Goal: Transaction & Acquisition: Purchase product/service

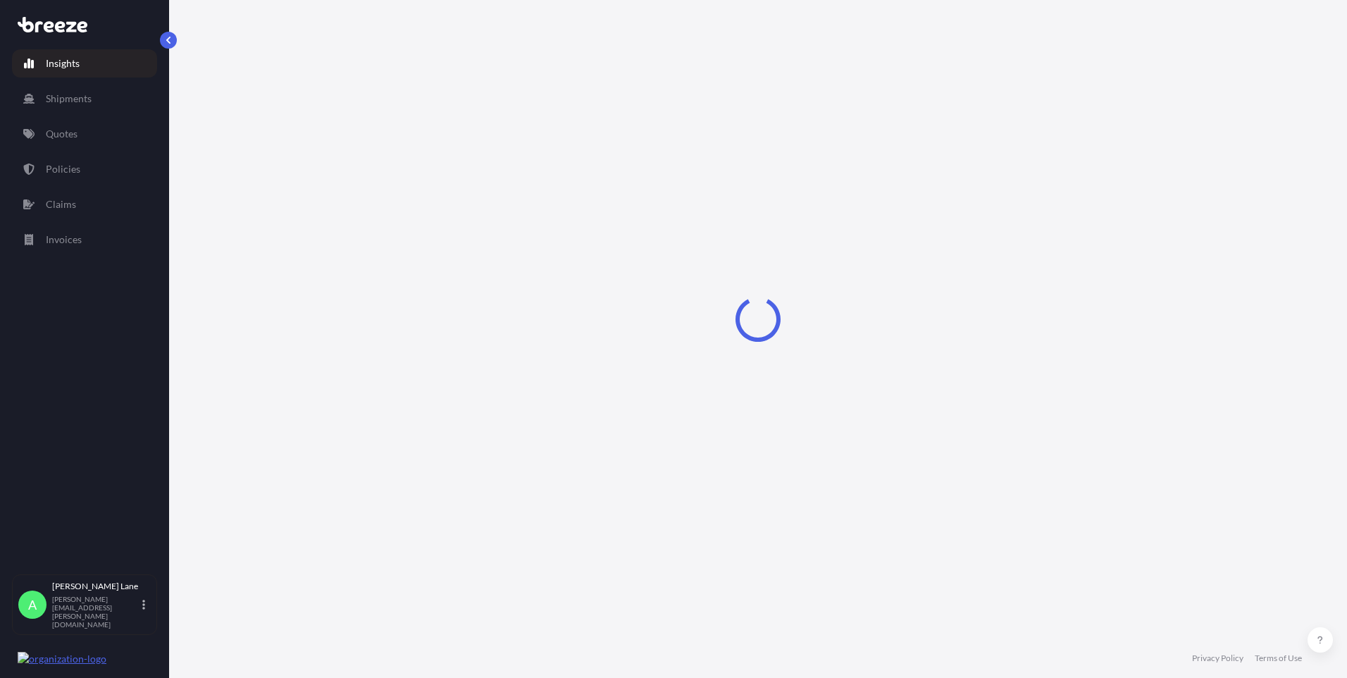
select select "2025"
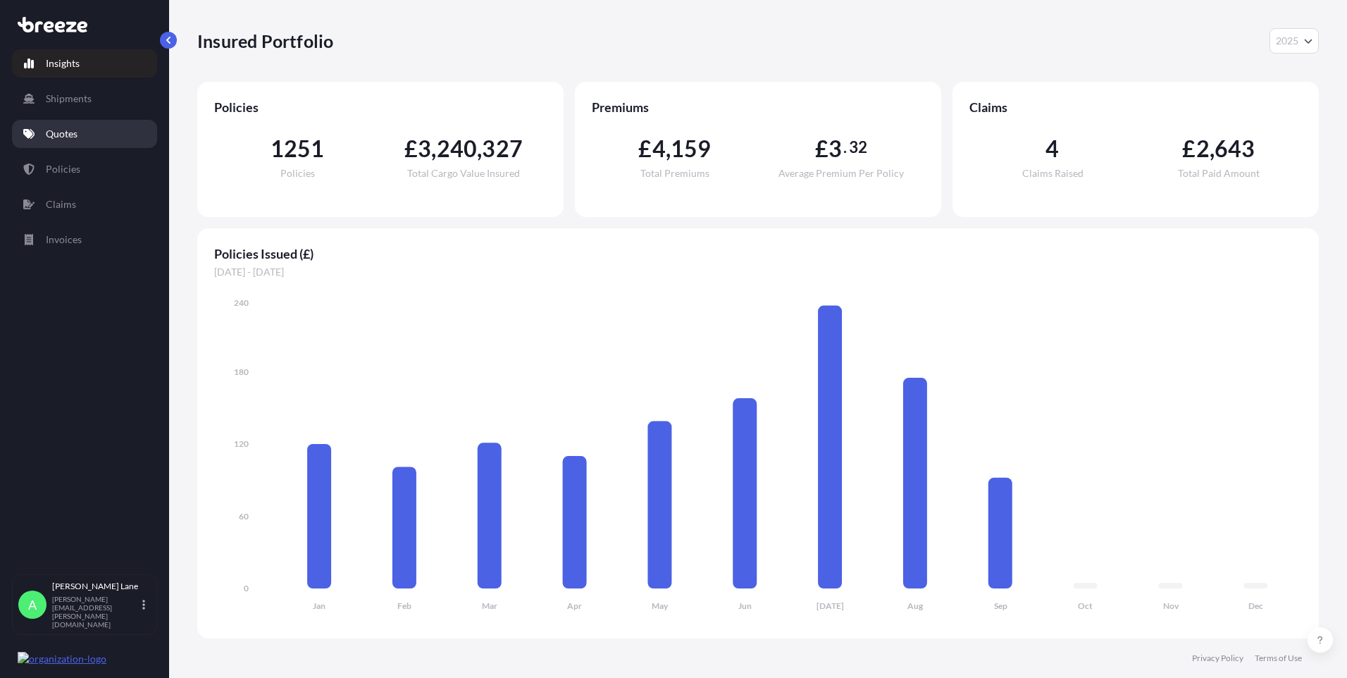
click at [84, 136] on link "Quotes" at bounding box center [84, 134] width 145 height 28
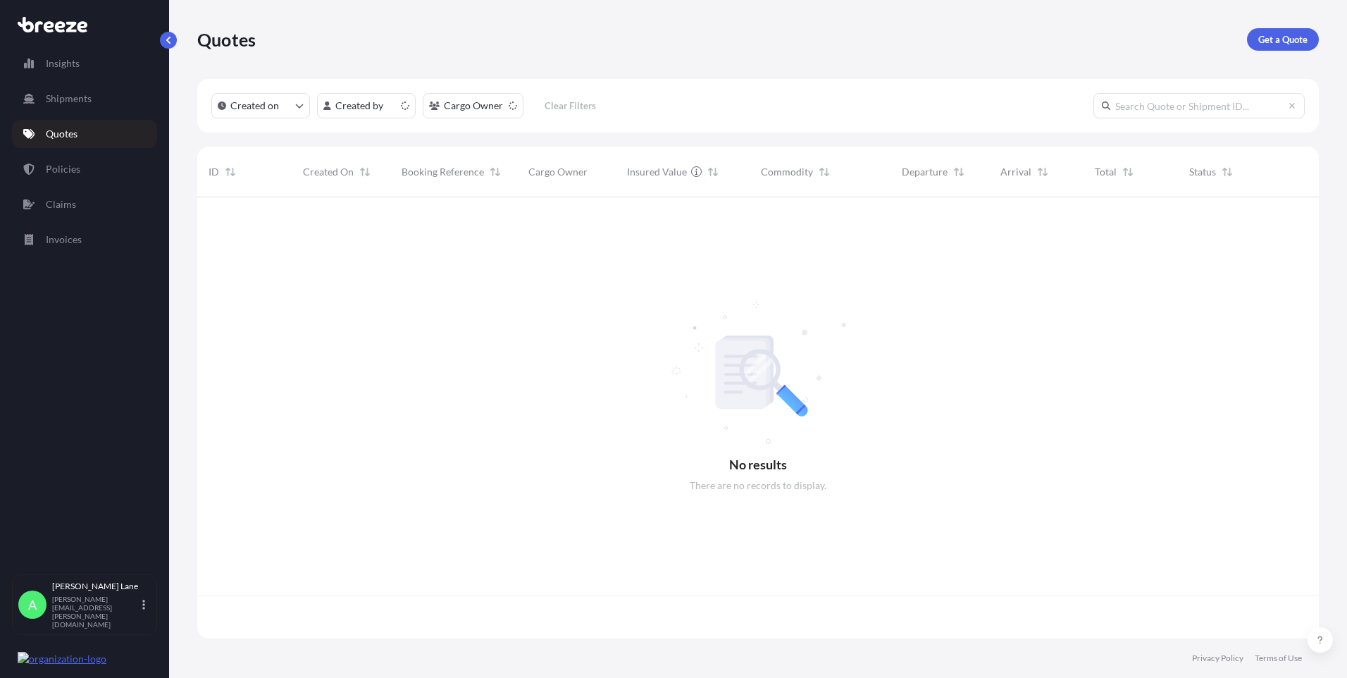
scroll to position [438, 1111]
click at [1282, 36] on p "Get a Quote" at bounding box center [1282, 39] width 49 height 14
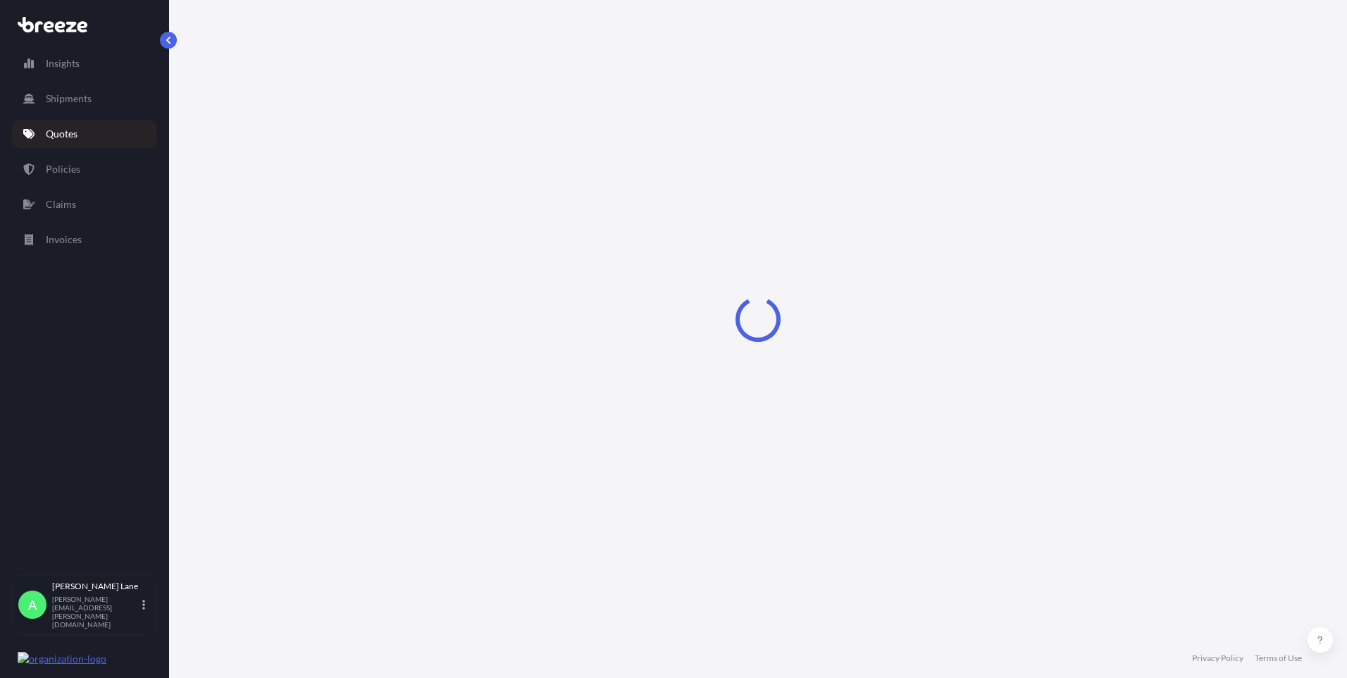
select select "Road"
select select "1"
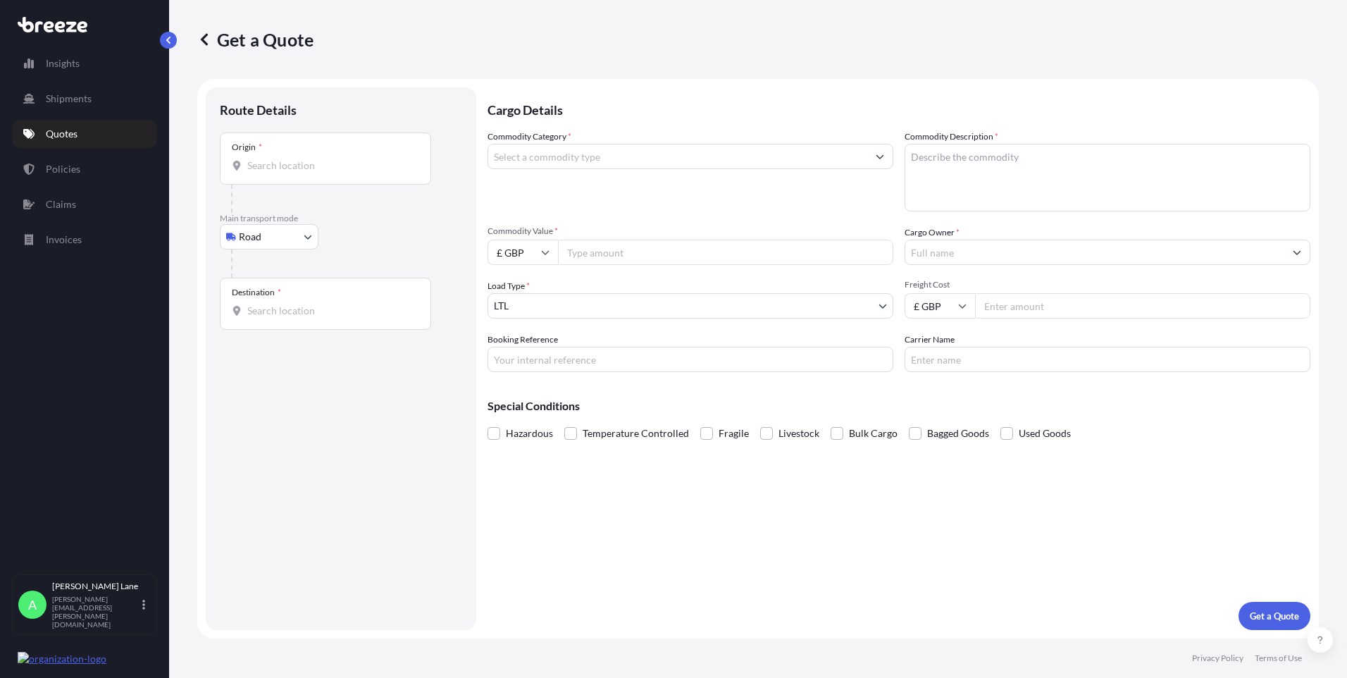
click at [285, 247] on body "Insights Shipments Quotes Policies Claims Invoices A [PERSON_NAME] [PERSON_NAME…" at bounding box center [673, 339] width 1347 height 678
click at [285, 299] on div "Air" at bounding box center [268, 298] width 87 height 25
select select "Air"
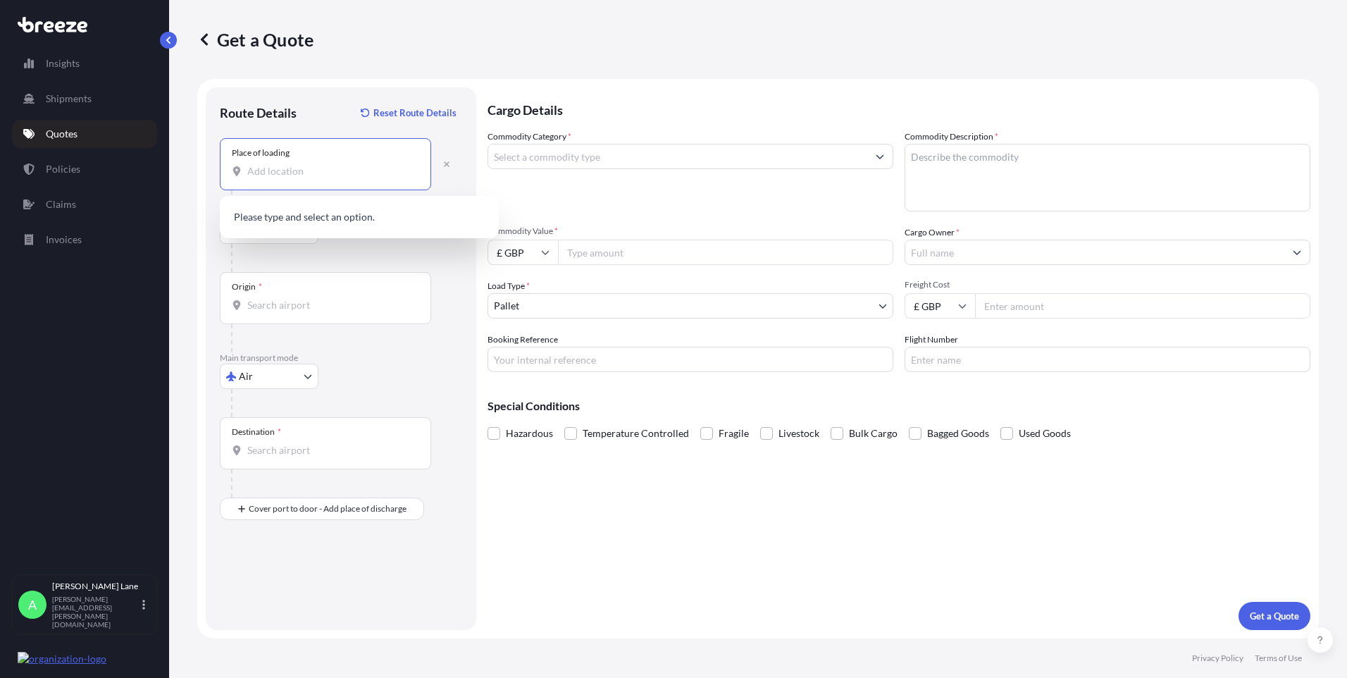
paste input "IP28 6RX"
click at [328, 216] on span "[STREET_ADDRESS]" at bounding box center [378, 221] width 220 height 28
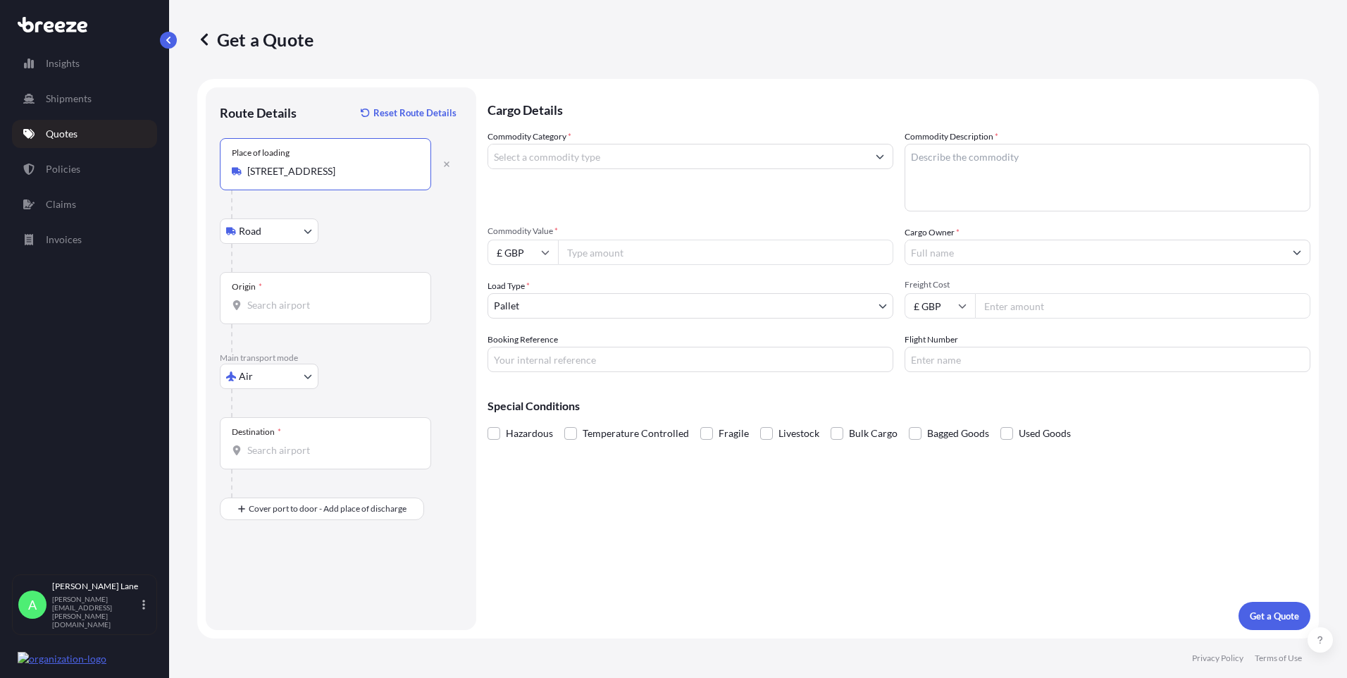
type input "[STREET_ADDRESS]"
click at [324, 304] on input "Origin *" at bounding box center [330, 305] width 166 height 14
type input "GBSTN - Stansted Apt/[GEOGRAPHIC_DATA], [GEOGRAPHIC_DATA]"
click at [323, 438] on div "Destination *" at bounding box center [325, 443] width 211 height 52
click at [323, 443] on input "Destination *" at bounding box center [330, 450] width 166 height 14
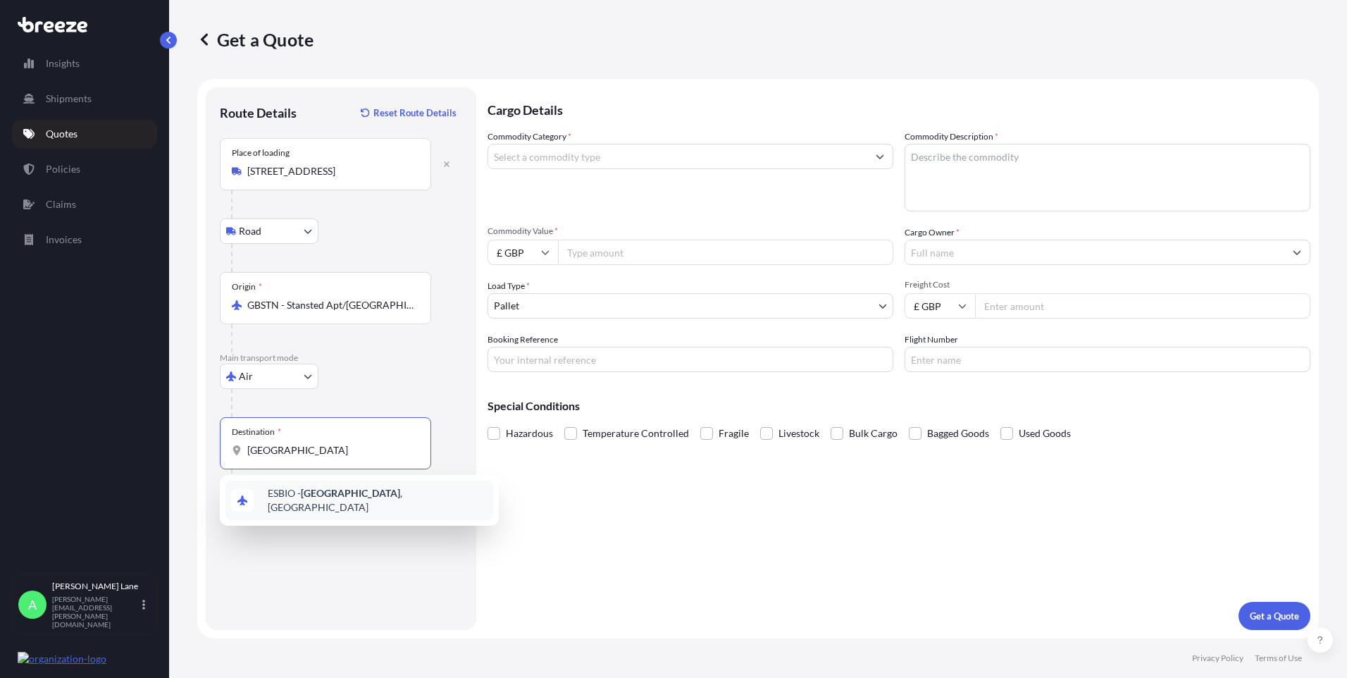
click at [345, 507] on div "ESBIO - [GEOGRAPHIC_DATA] , [GEOGRAPHIC_DATA]" at bounding box center [359, 500] width 268 height 39
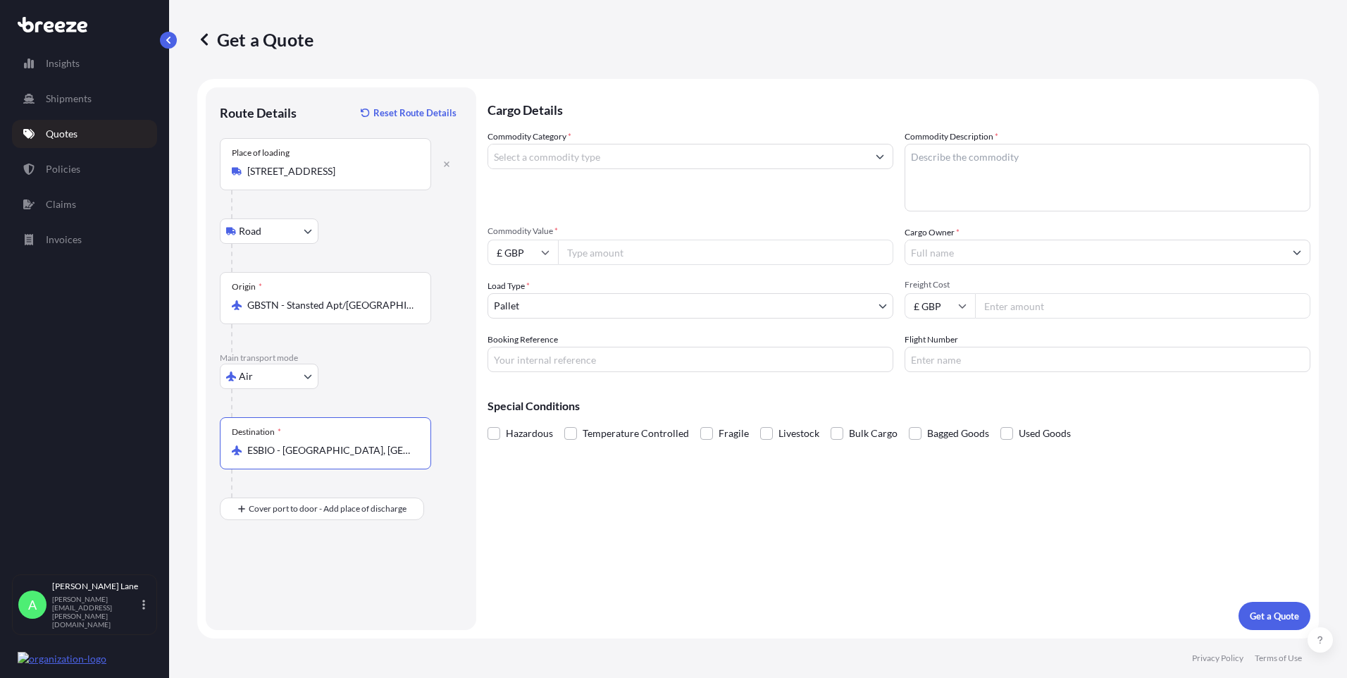
type input "ESBIO - [GEOGRAPHIC_DATA], [GEOGRAPHIC_DATA]"
drag, startPoint x: 317, startPoint y: 574, endPoint x: 245, endPoint y: 571, distance: 71.9
click at [245, 571] on div "Place of Discharge" at bounding box center [266, 565] width 68 height 11
click at [247, 577] on input "Place of Discharge" at bounding box center [330, 584] width 166 height 14
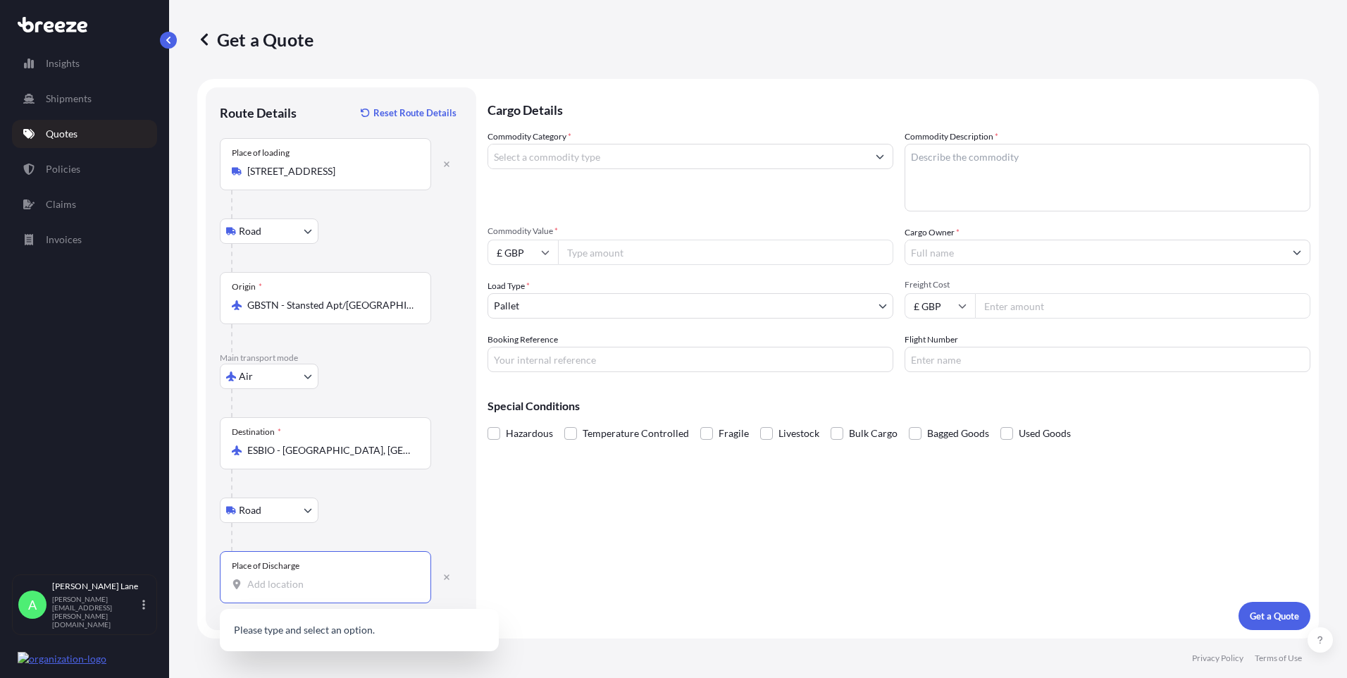
paste input "48006"
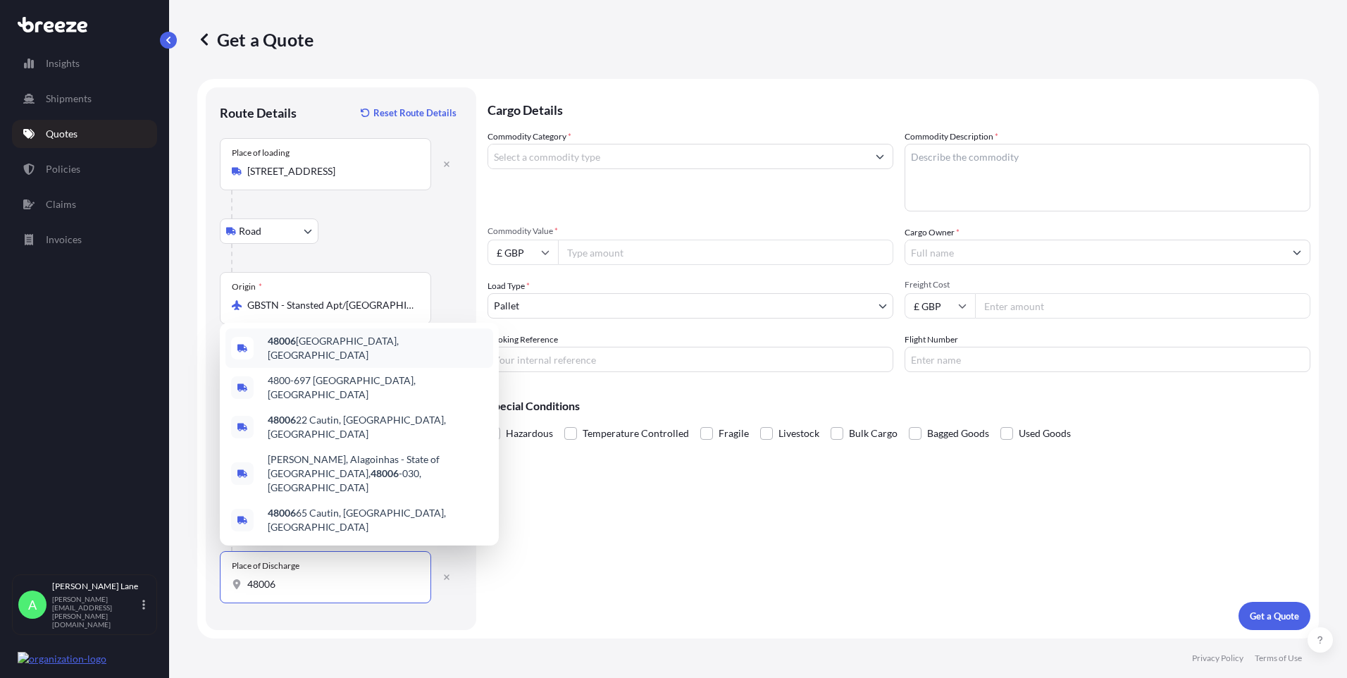
click at [329, 368] on div "48006 [GEOGRAPHIC_DATA], [GEOGRAPHIC_DATA]" at bounding box center [359, 347] width 268 height 39
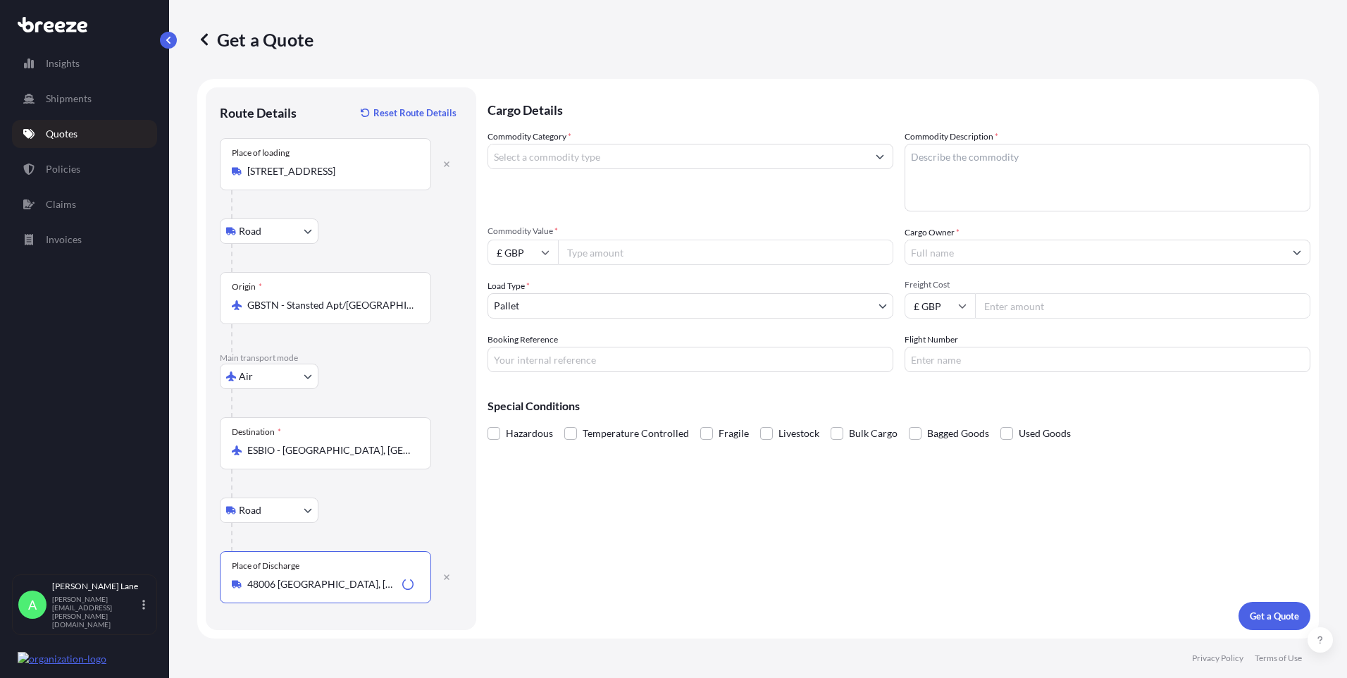
type input "48006 [GEOGRAPHIC_DATA], [GEOGRAPHIC_DATA]"
click at [581, 167] on input "Commodity Category *" at bounding box center [677, 156] width 379 height 25
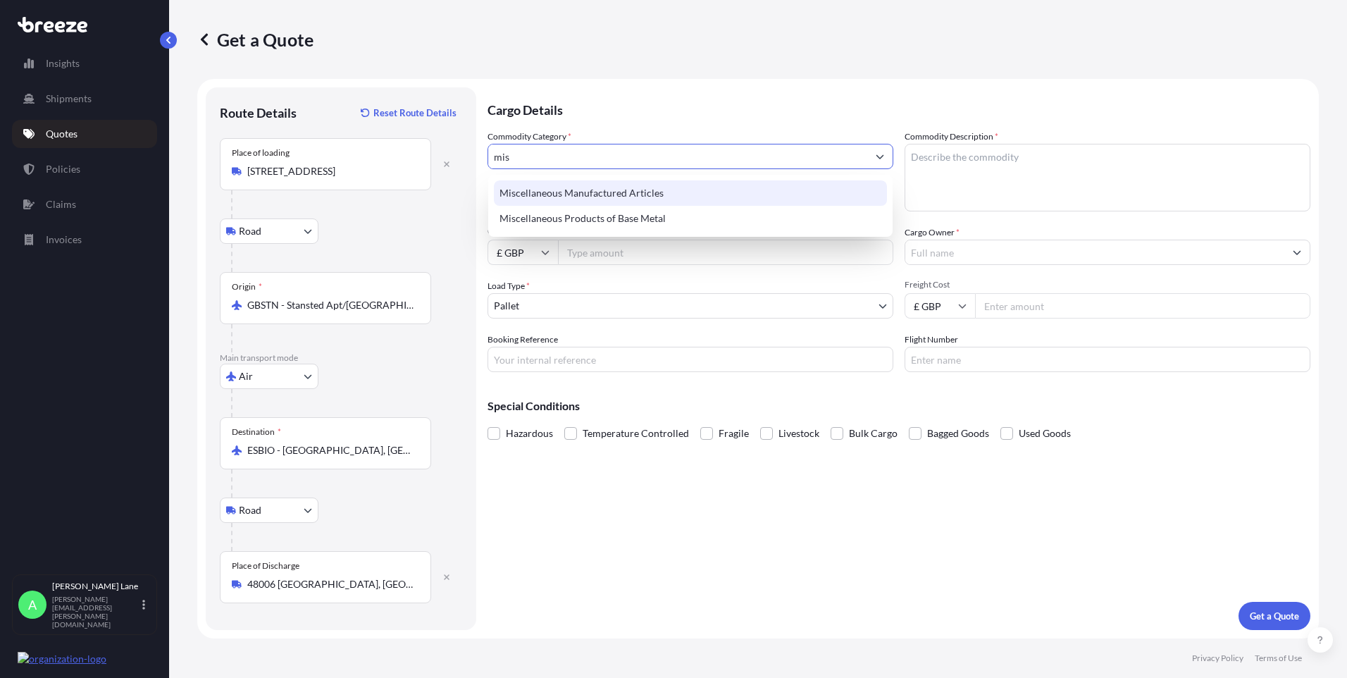
click at [583, 181] on div "Miscellaneous Manufactured Articles" at bounding box center [690, 192] width 393 height 25
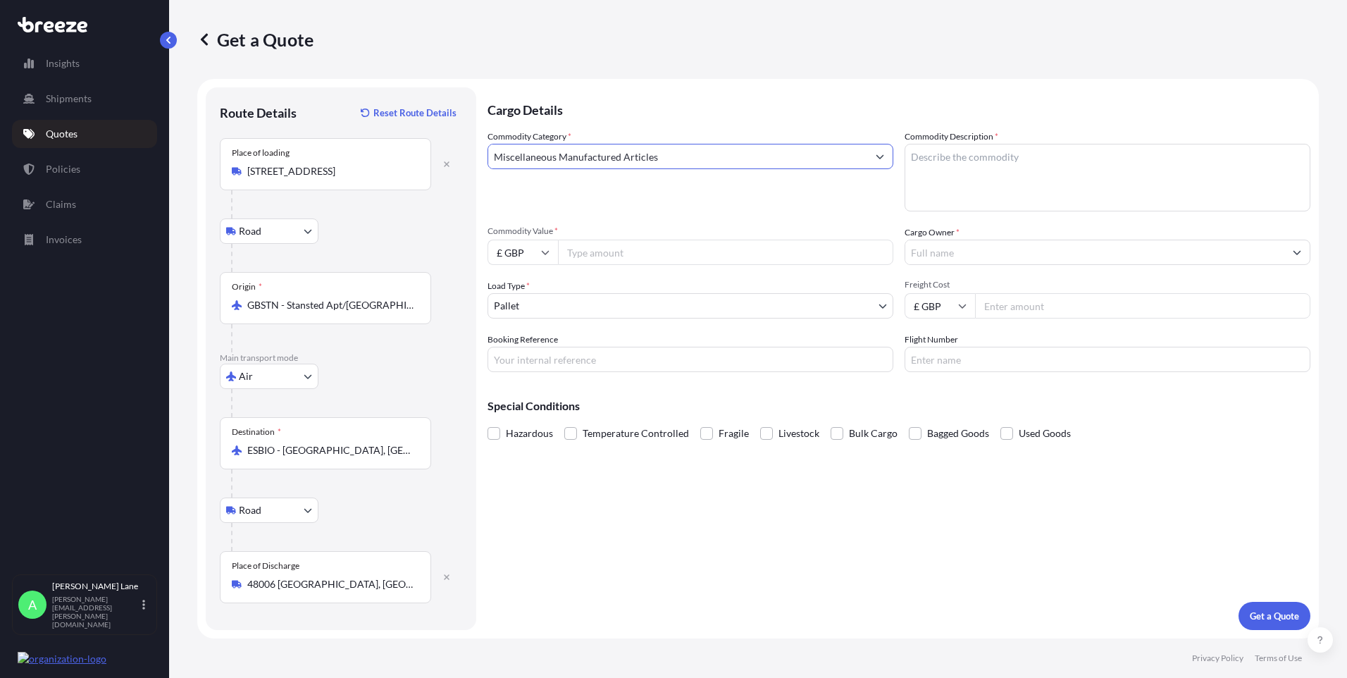
type input "Miscellaneous Manufactured Articles"
click at [593, 260] on input "Commodity Value *" at bounding box center [725, 252] width 335 height 25
type input "440.80"
click at [557, 309] on body "2 options available. Insights Shipments Quotes Policies Claims Invoices A [PERS…" at bounding box center [673, 339] width 1347 height 678
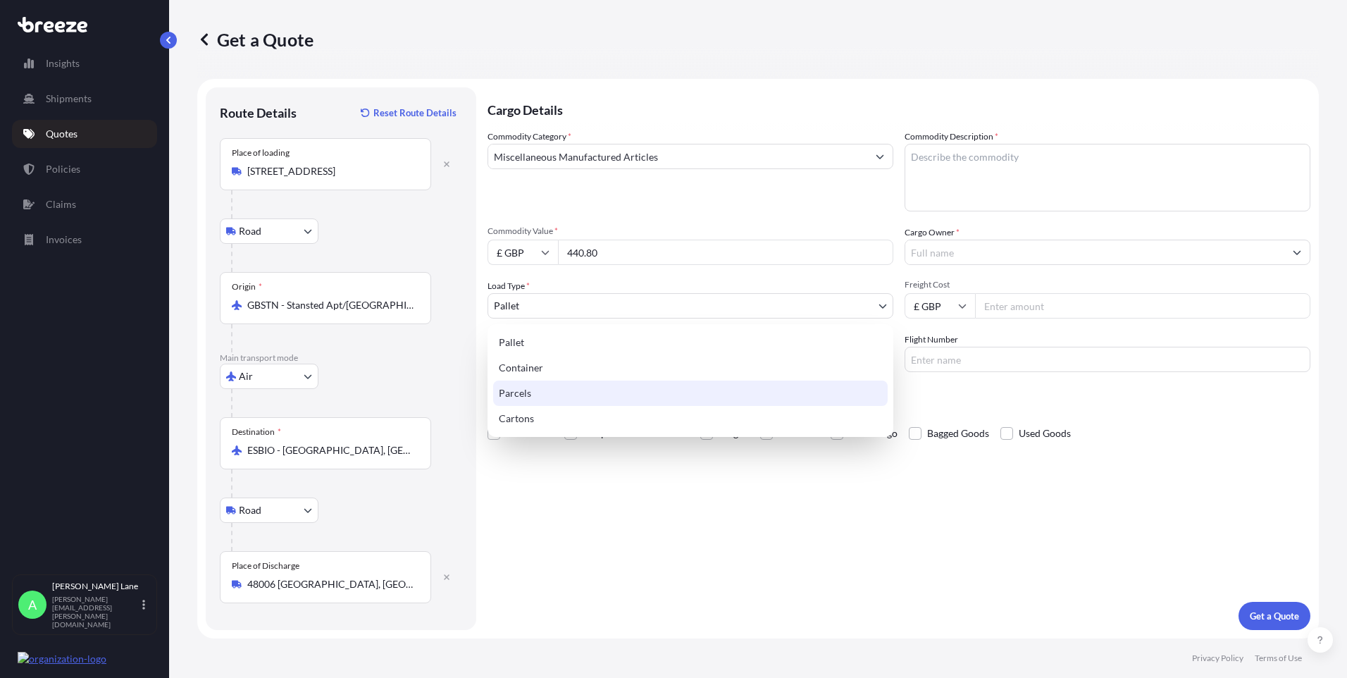
click at [521, 393] on div "Parcels" at bounding box center [690, 392] width 395 height 25
select select "3"
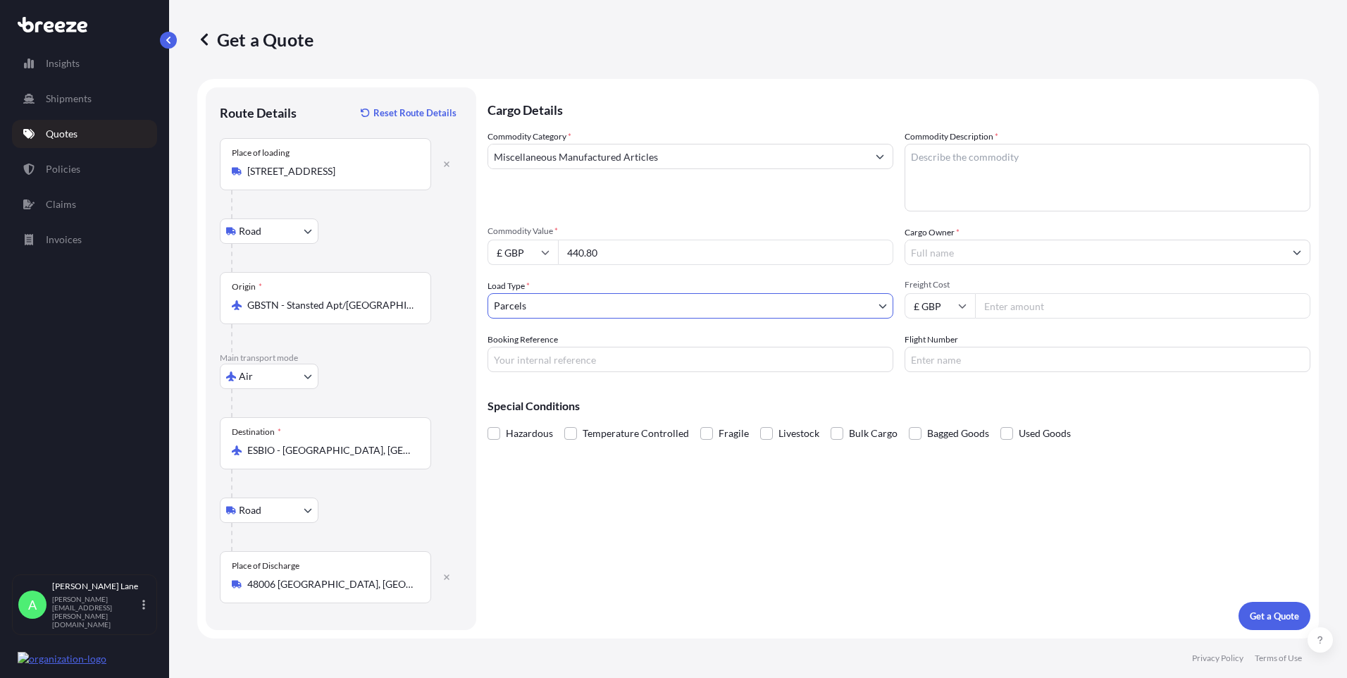
click at [552, 366] on input "Booking Reference" at bounding box center [691, 359] width 406 height 25
paste input "1898352"
type input "1898352"
click at [989, 182] on textarea "Commodity Description *" at bounding box center [1108, 178] width 406 height 68
drag, startPoint x: 965, startPoint y: 221, endPoint x: 943, endPoint y: 184, distance: 43.6
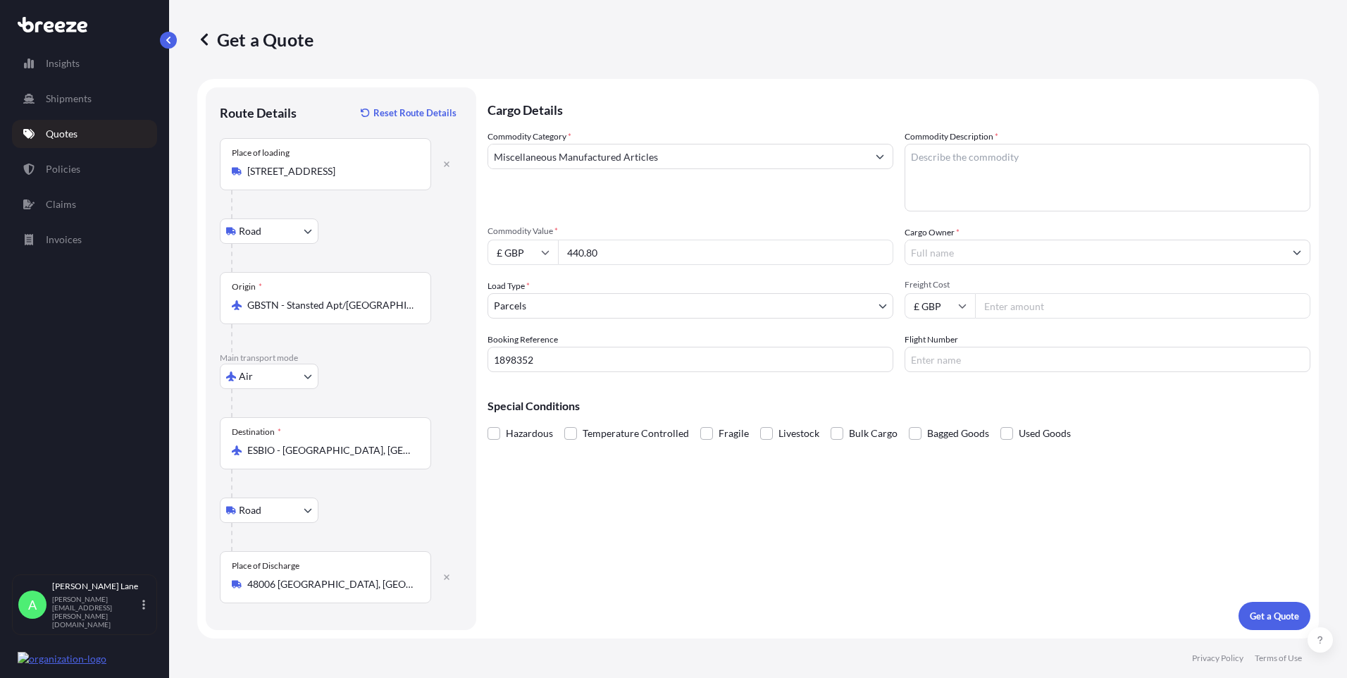
click at [943, 185] on textarea "Commodity Description *" at bounding box center [1108, 178] width 406 height 68
paste textarea "AIRLOC PLUGS"
type textarea "AIRLOC PLUGS"
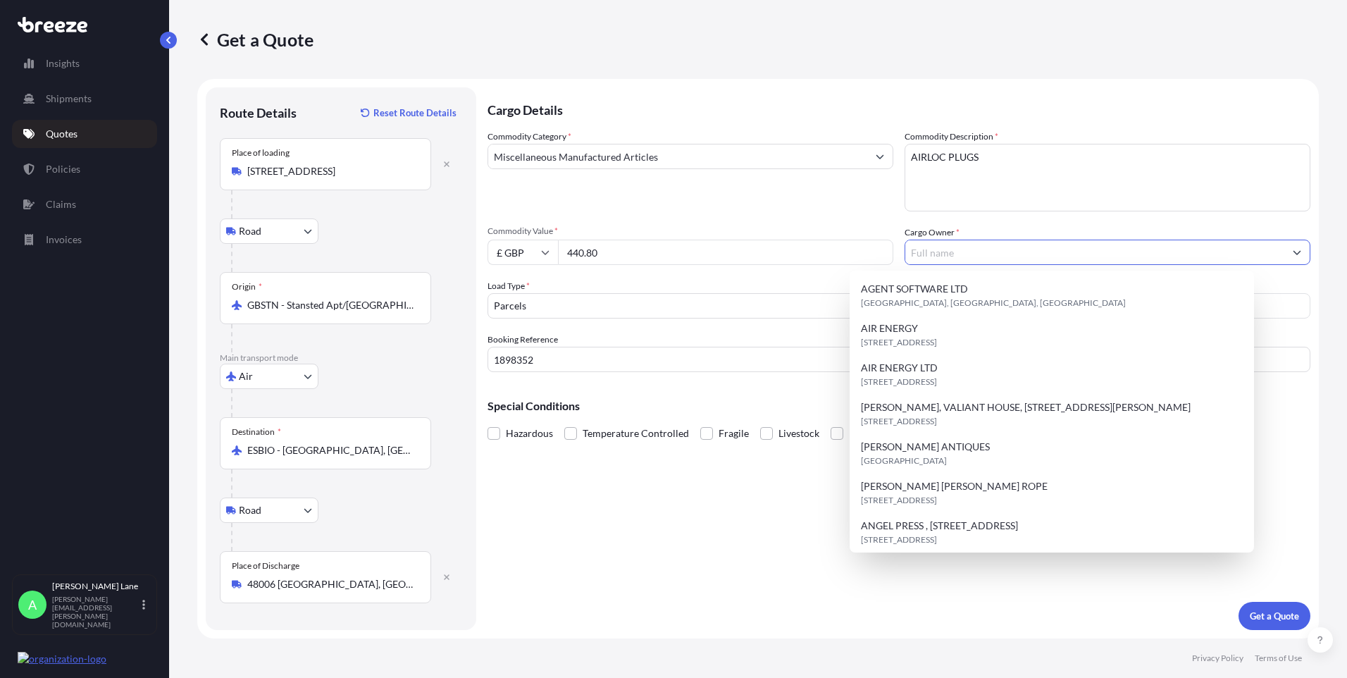
click at [974, 258] on input "Cargo Owner *" at bounding box center [1094, 252] width 379 height 25
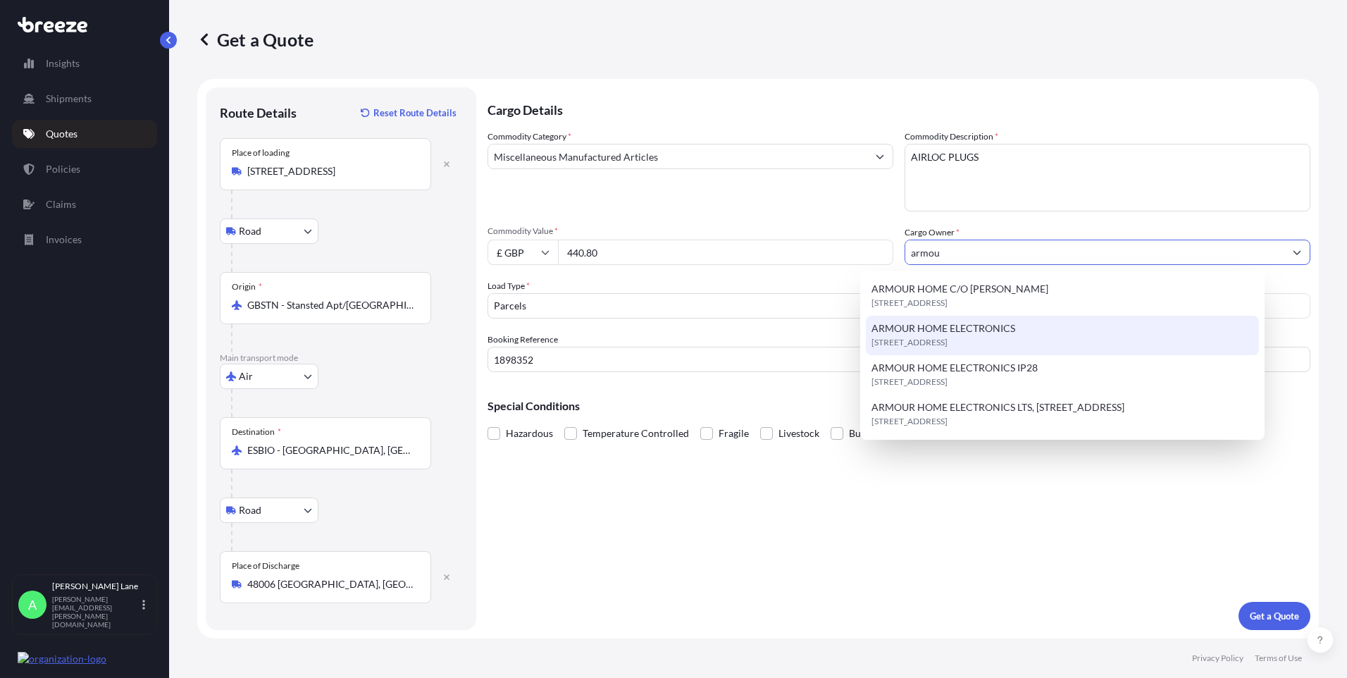
click at [970, 363] on span "ARMOUR HOME ELECTRONICS IP28" at bounding box center [955, 368] width 166 height 14
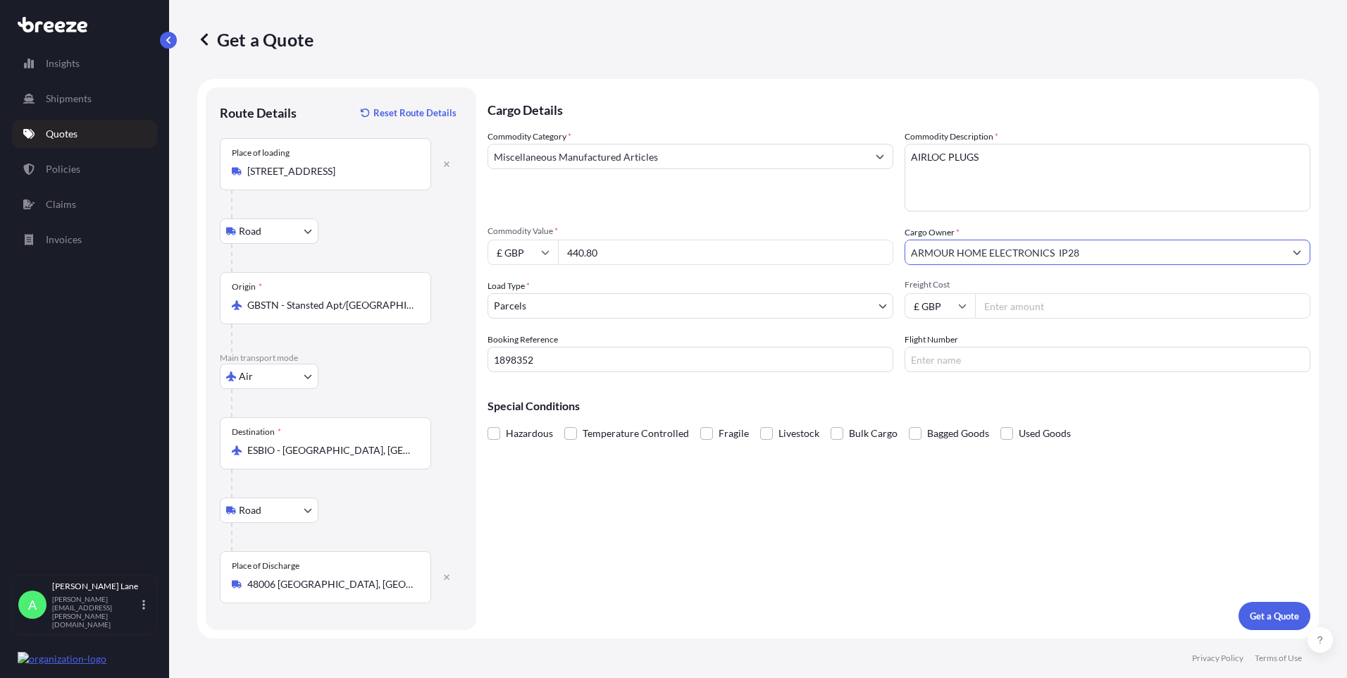
type input "ARMOUR HOME ELECTRONICS IP28"
click at [1021, 302] on input "Freight Cost" at bounding box center [1142, 305] width 335 height 25
type input "30.52"
click at [966, 352] on input "Flight Number" at bounding box center [1108, 359] width 406 height 25
type input "fedex"
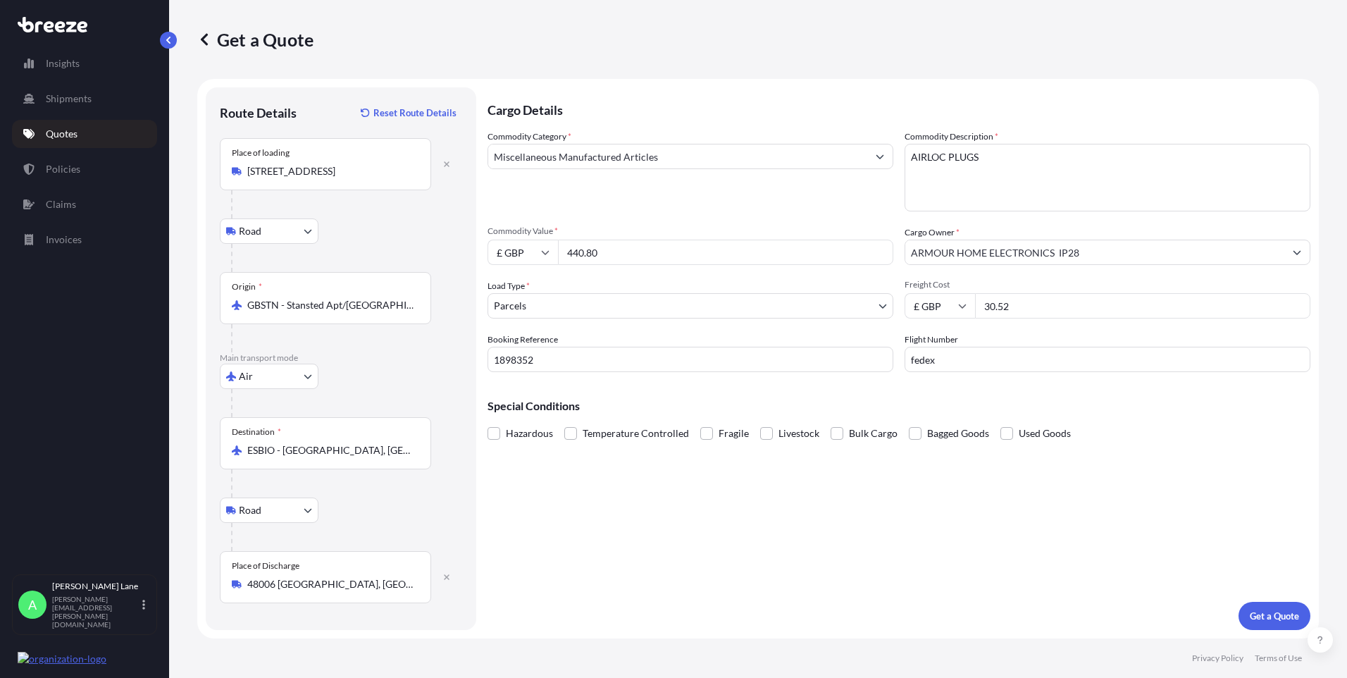
click at [820, 491] on div "Cargo Details Commodity Category * Miscellaneous Manufactured Articles Commodit…" at bounding box center [899, 358] width 823 height 543
click at [1285, 620] on p "Get a Quote" at bounding box center [1274, 616] width 49 height 14
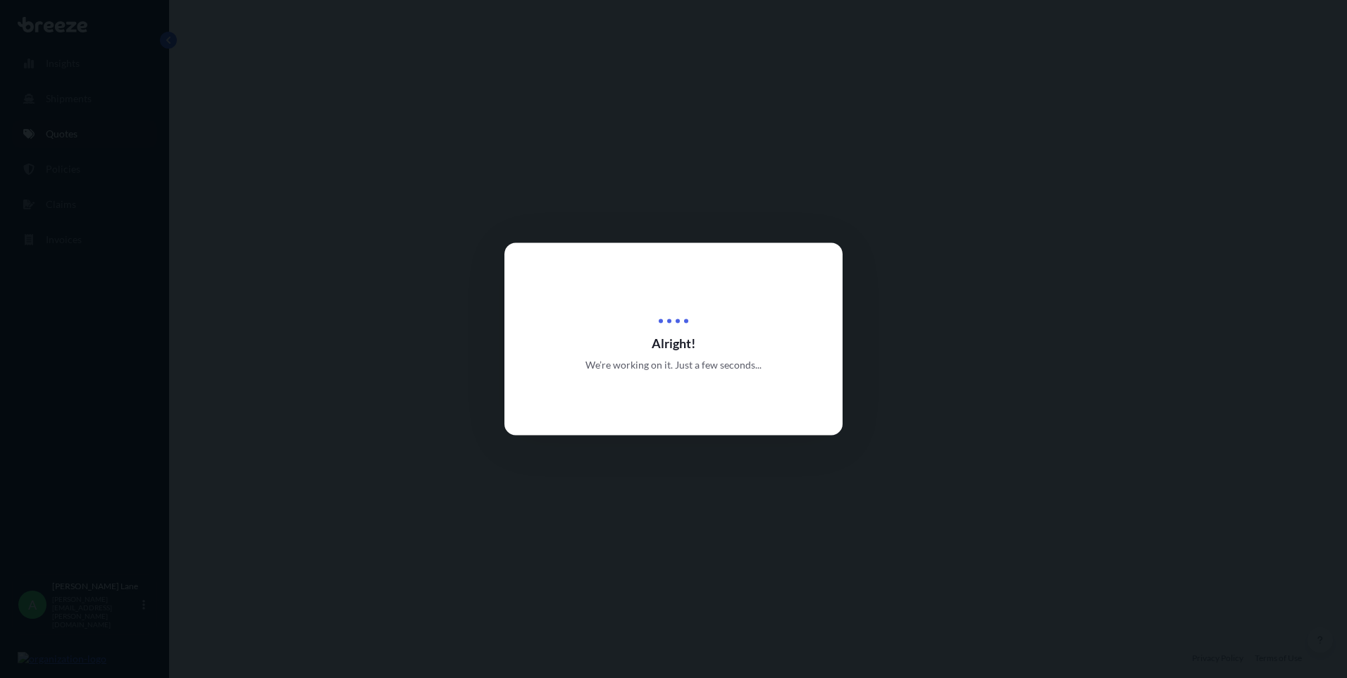
select select "Road"
select select "Air"
select select "Road"
select select "3"
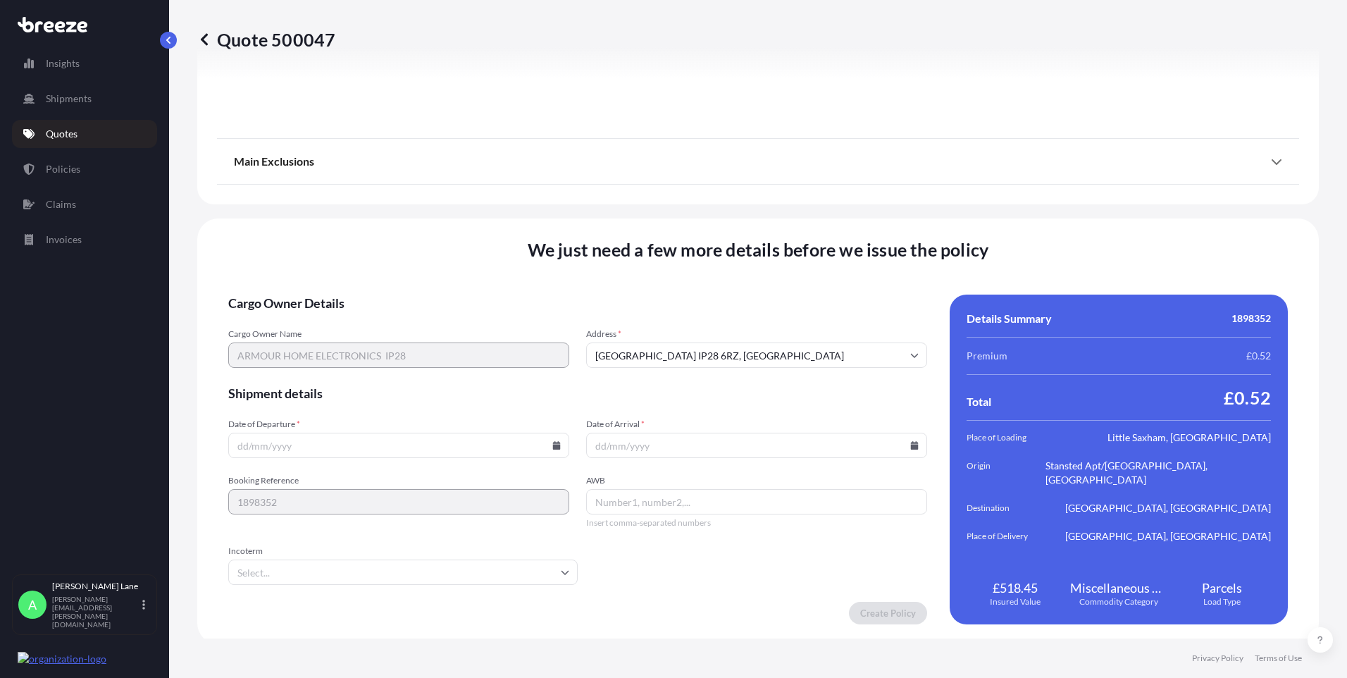
scroll to position [1838, 0]
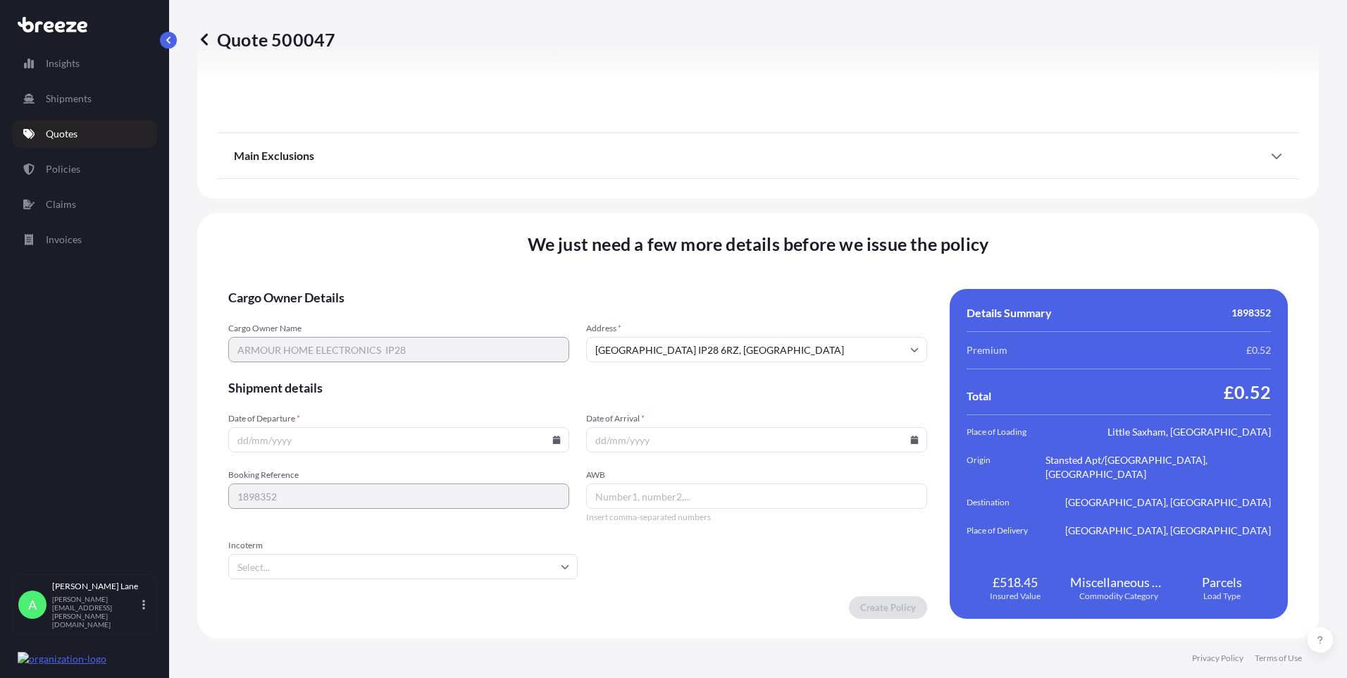
click at [403, 550] on span "Incoterm" at bounding box center [402, 545] width 349 height 11
click at [403, 554] on input "Incoterm" at bounding box center [402, 566] width 349 height 25
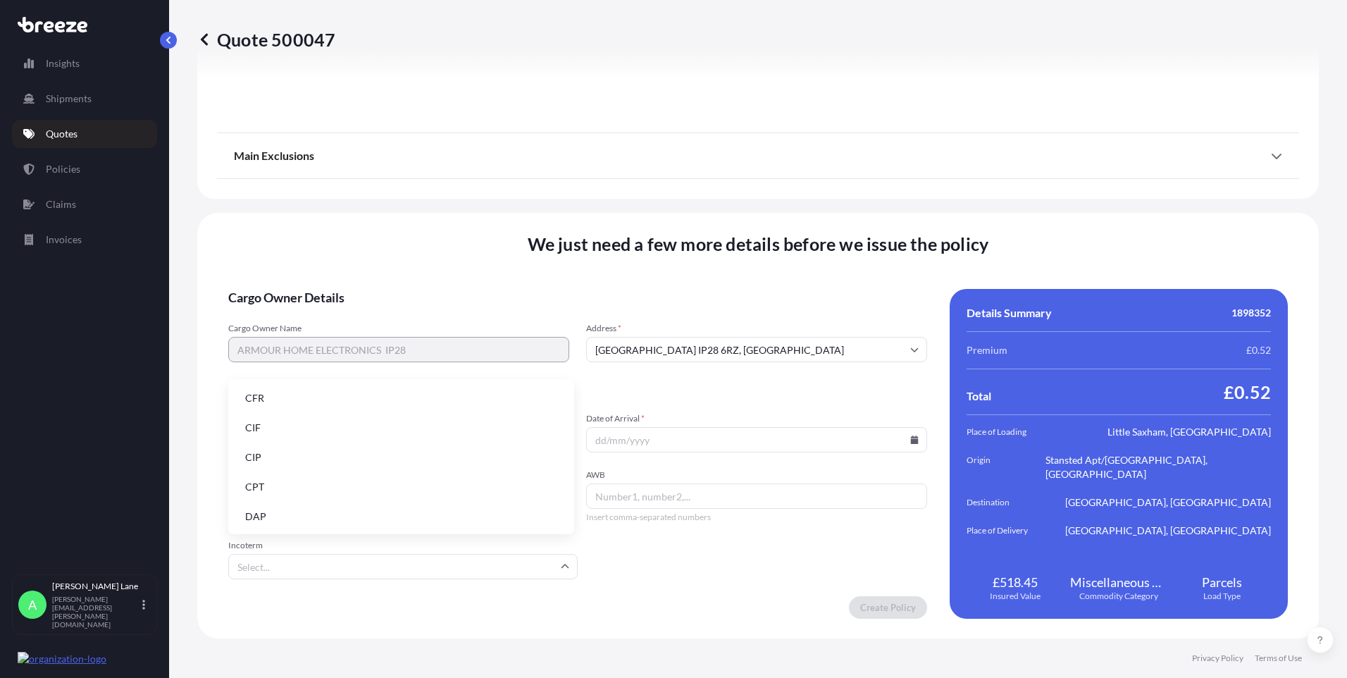
click at [377, 571] on input "Incoterm" at bounding box center [402, 566] width 349 height 25
click at [329, 524] on li "DAP" at bounding box center [401, 516] width 335 height 27
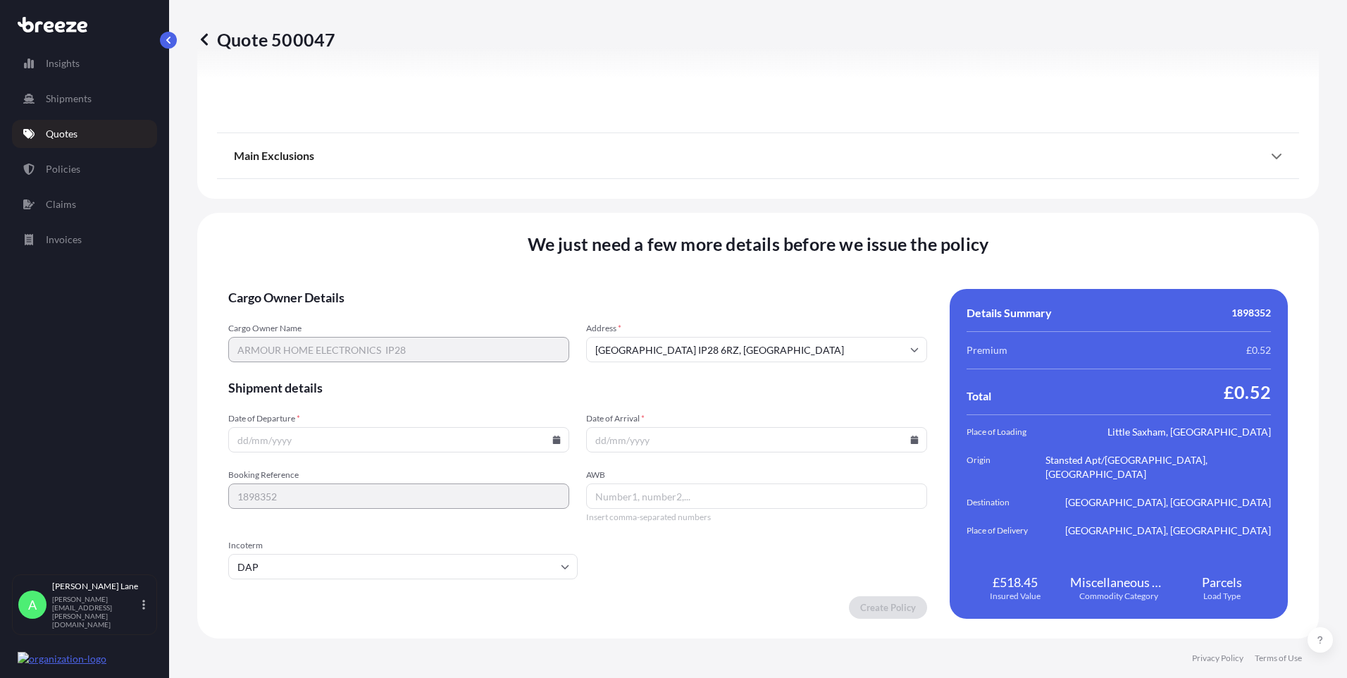
click at [553, 442] on icon at bounding box center [557, 439] width 8 height 8
click at [436, 347] on button "26" at bounding box center [430, 341] width 23 height 23
type input "[DATE]"
paste input "393621822280"
type input "393621822280"
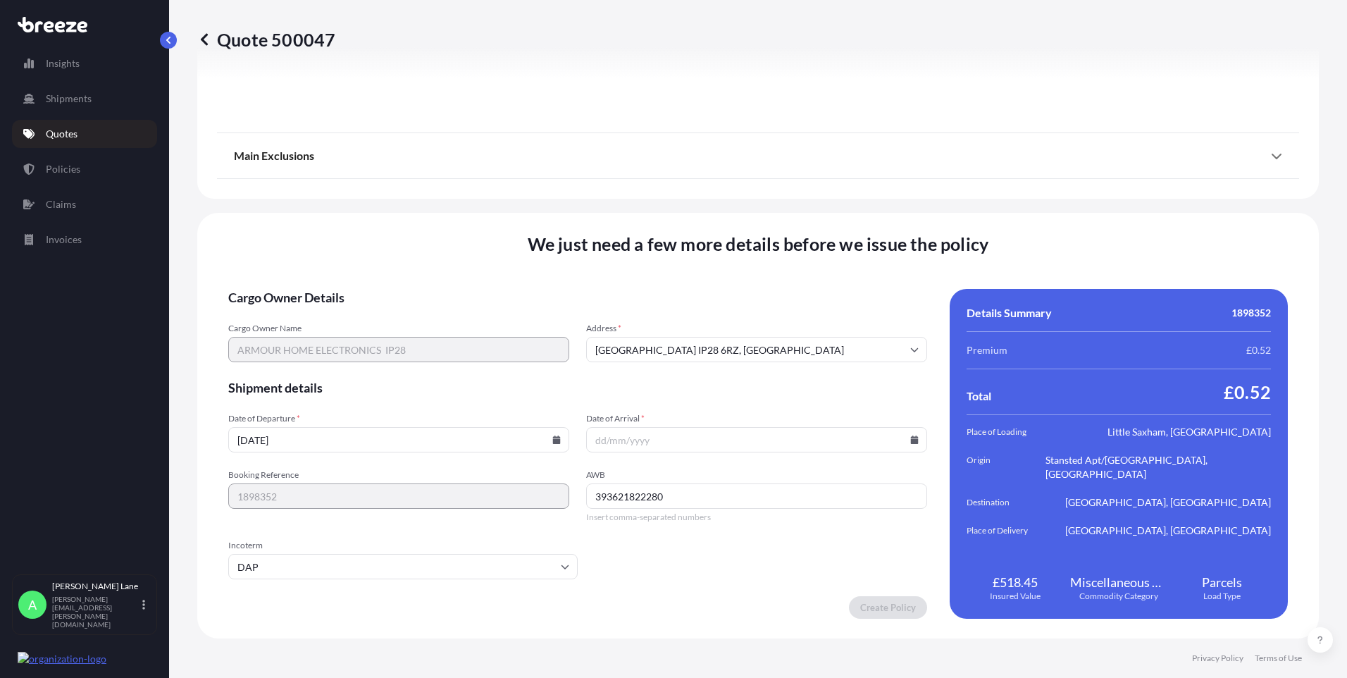
click at [902, 437] on input "Date of Arrival *" at bounding box center [756, 439] width 341 height 25
click at [910, 438] on icon at bounding box center [914, 439] width 8 height 8
click at [651, 366] on button "29" at bounding box center [653, 368] width 23 height 23
type input "[DATE]"
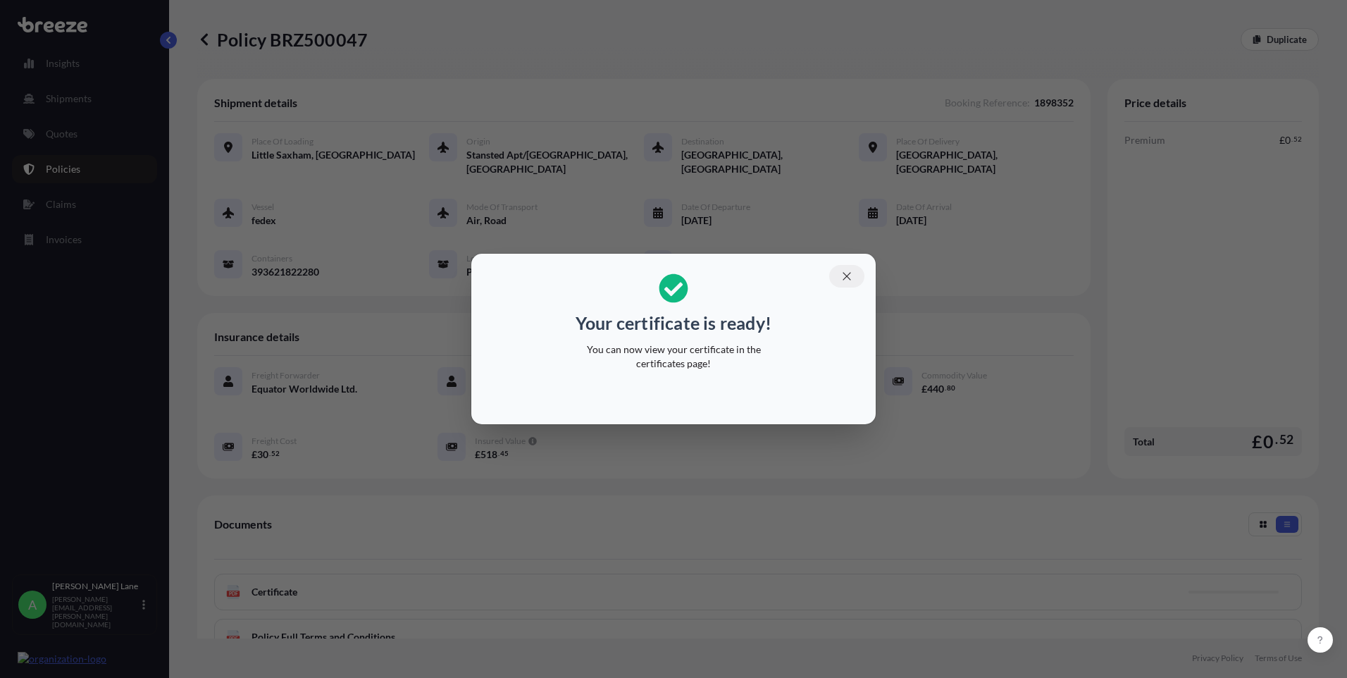
click at [846, 277] on icon "button" at bounding box center [847, 276] width 13 height 13
